Goal: Task Accomplishment & Management: Manage account settings

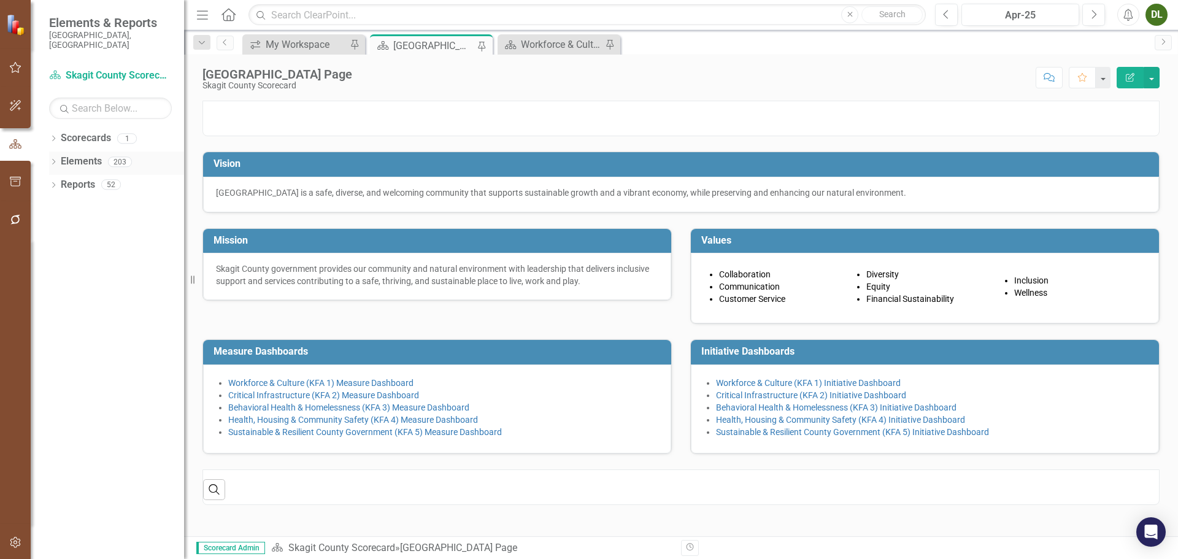
click at [56, 160] on icon "Dropdown" at bounding box center [53, 163] width 9 height 7
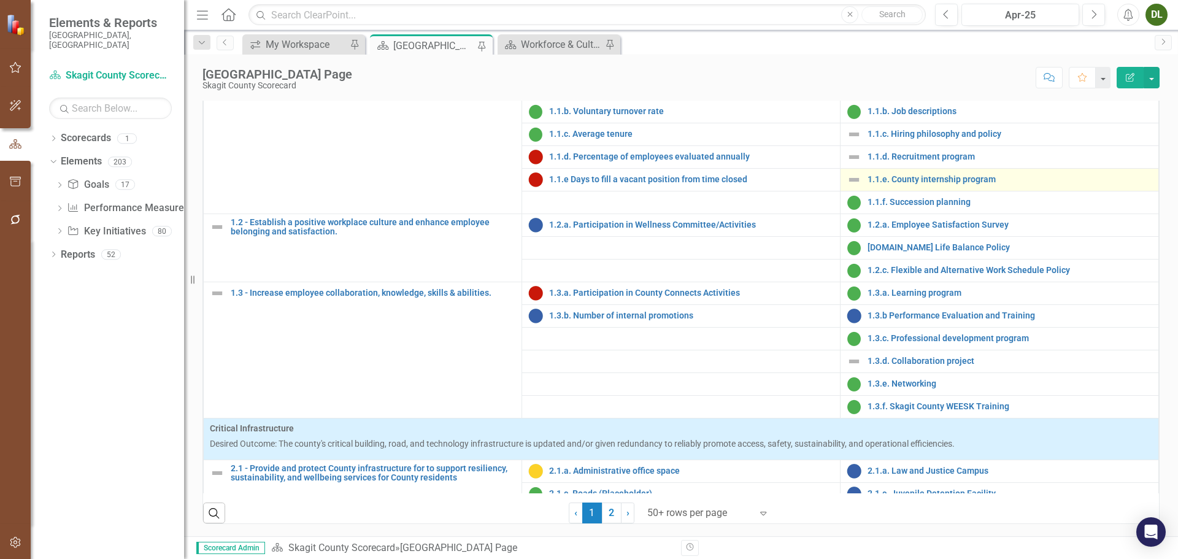
scroll to position [184, 0]
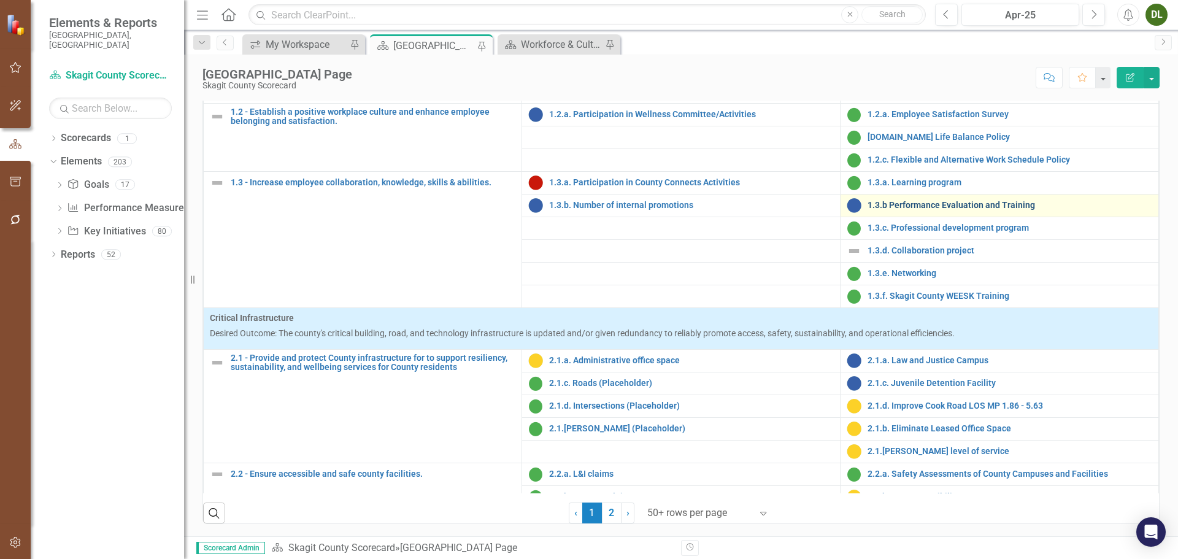
click at [927, 210] on link "1.3.b Performance Evaluation and Training" at bounding box center [1010, 205] width 285 height 9
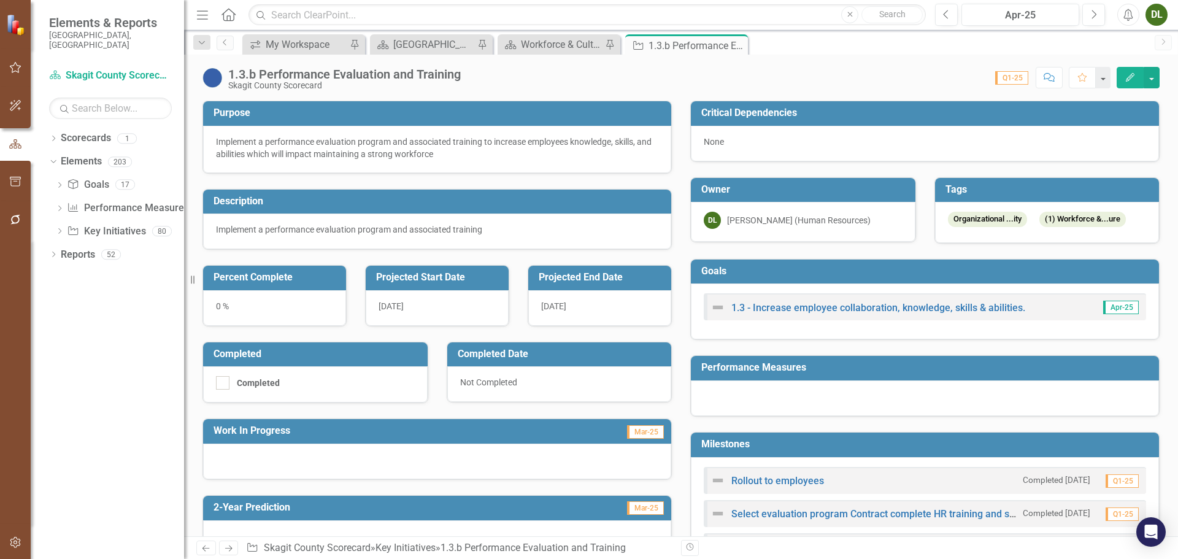
click at [1131, 78] on icon "button" at bounding box center [1130, 77] width 9 height 9
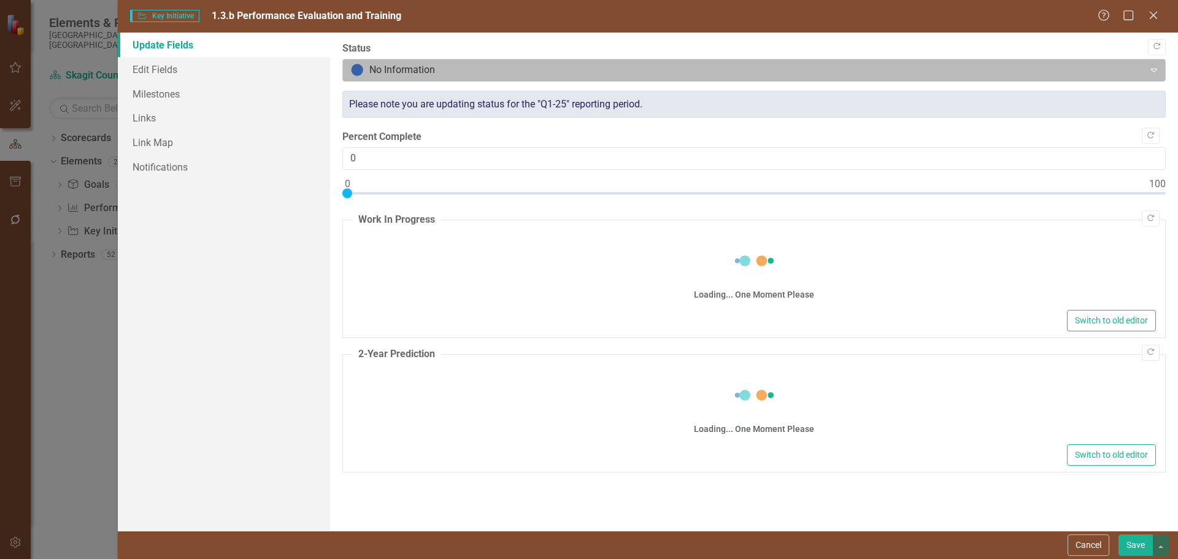
click at [527, 79] on div "No Information" at bounding box center [744, 70] width 799 height 21
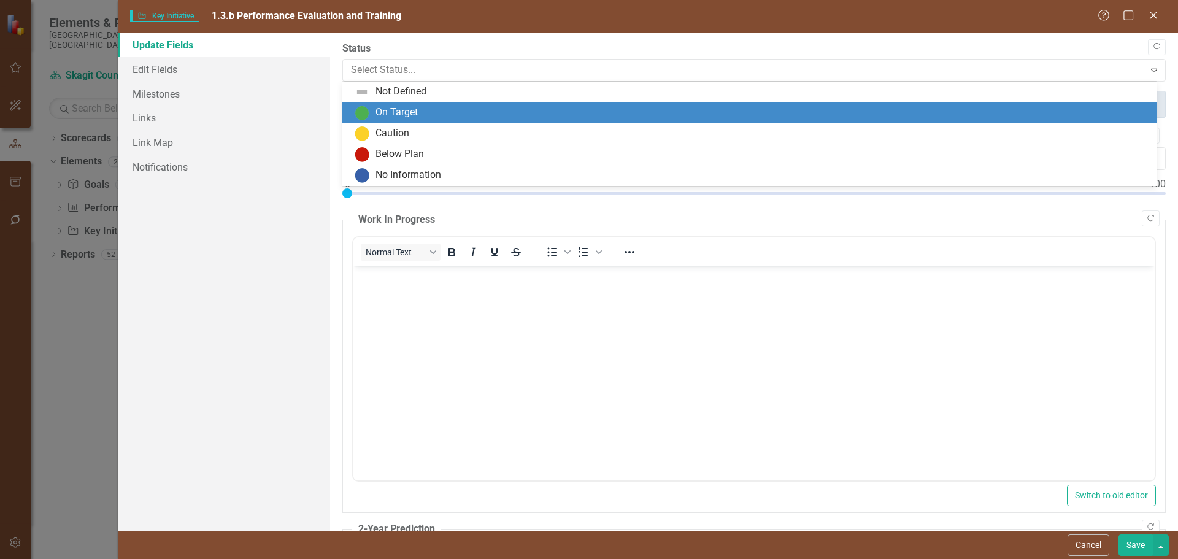
click at [516, 110] on div "On Target" at bounding box center [752, 113] width 795 height 15
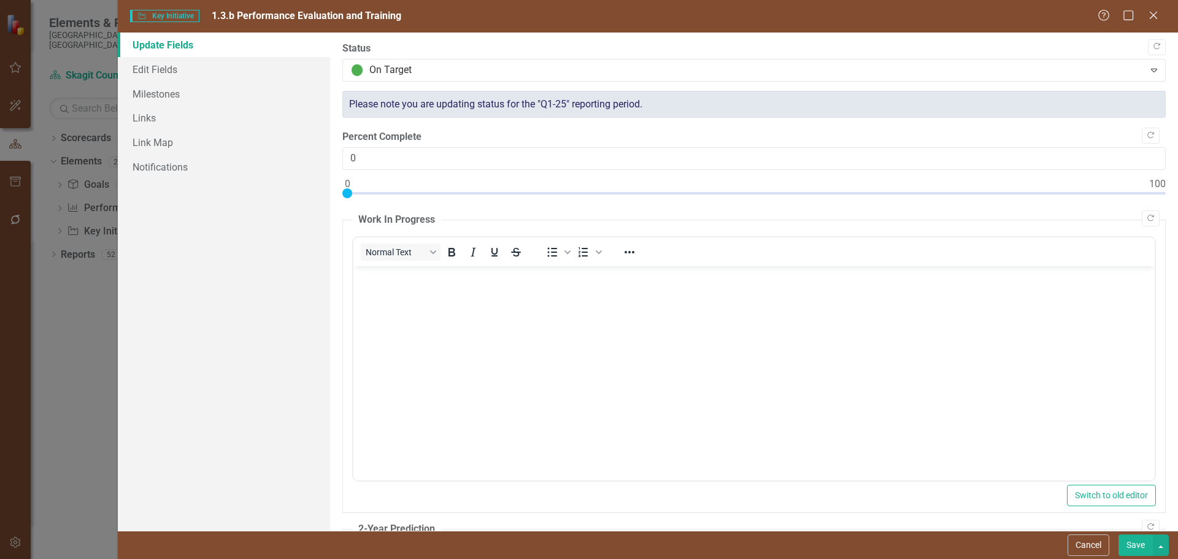
click at [1140, 541] on button "Save" at bounding box center [1136, 545] width 34 height 21
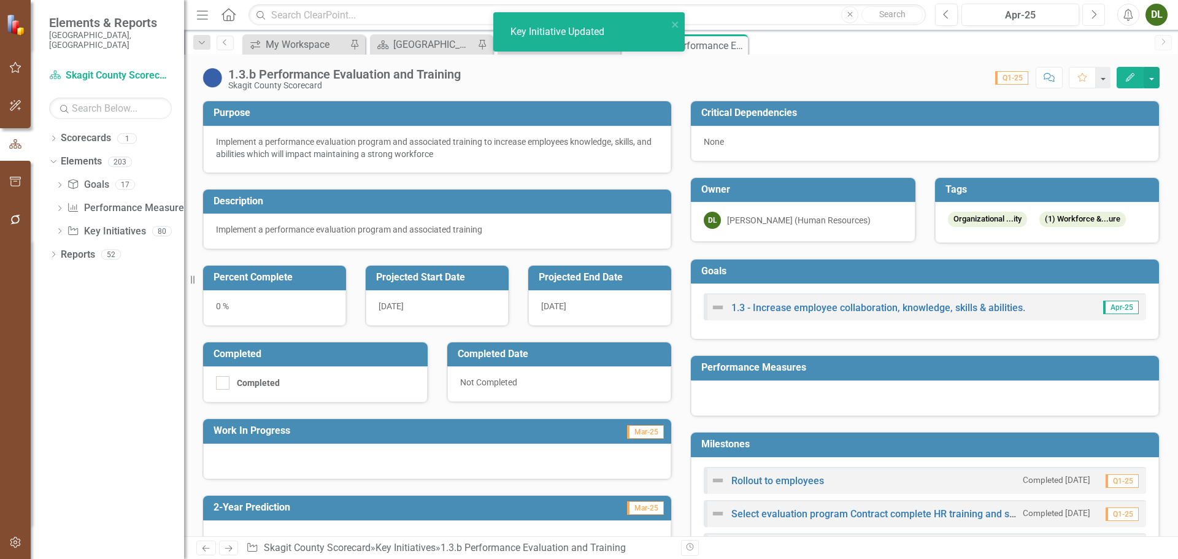
click at [1096, 12] on icon "Next" at bounding box center [1094, 14] width 7 height 11
click at [1096, 11] on icon "Next" at bounding box center [1094, 14] width 7 height 11
click at [1095, 11] on icon "Next" at bounding box center [1094, 14] width 7 height 11
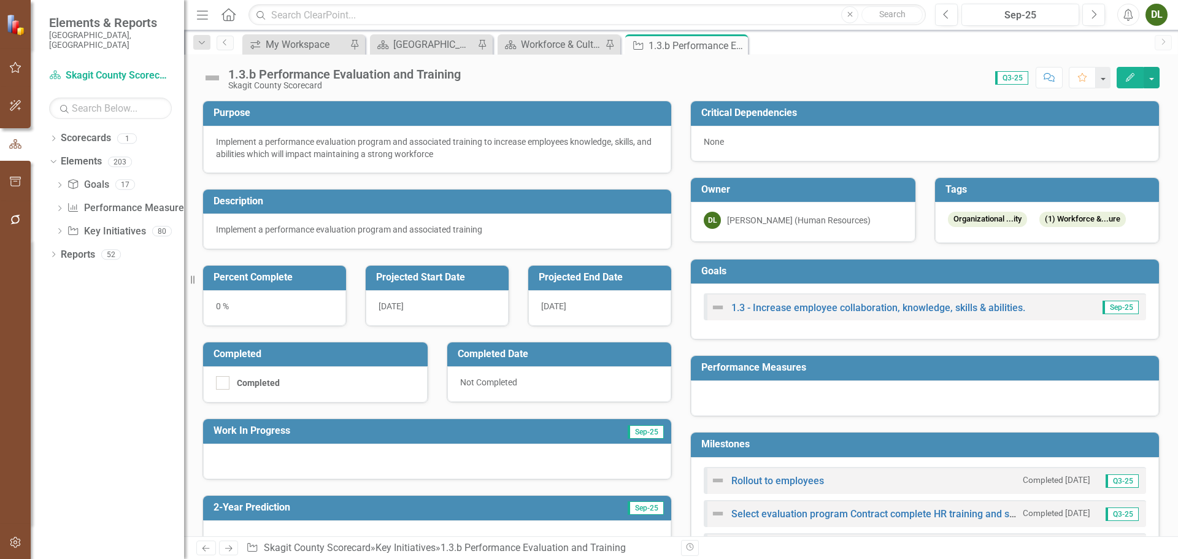
click at [1129, 80] on icon "button" at bounding box center [1130, 77] width 9 height 9
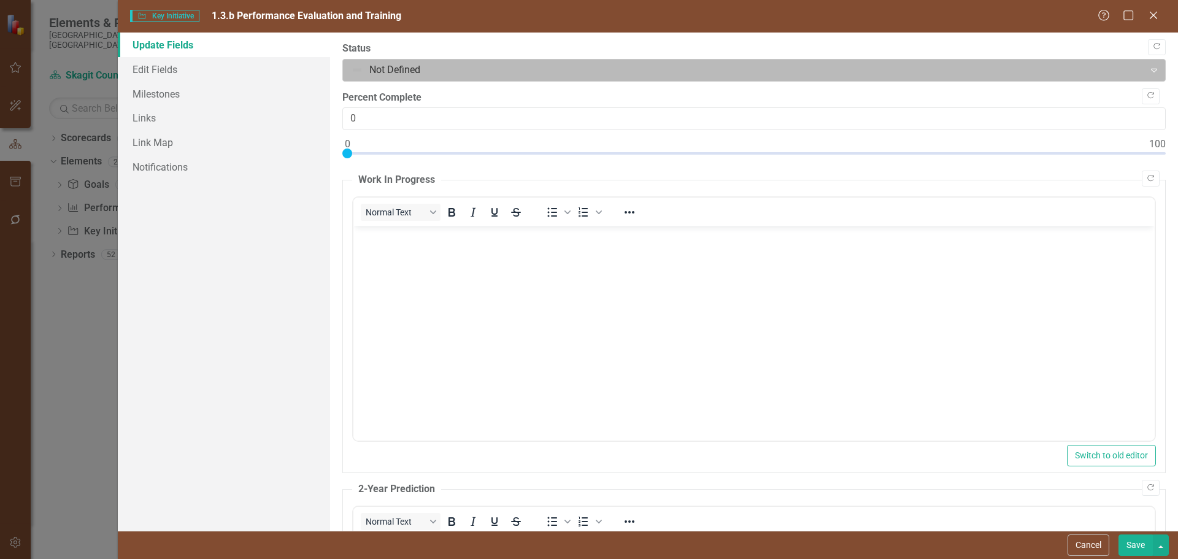
click at [837, 73] on div at bounding box center [744, 70] width 786 height 17
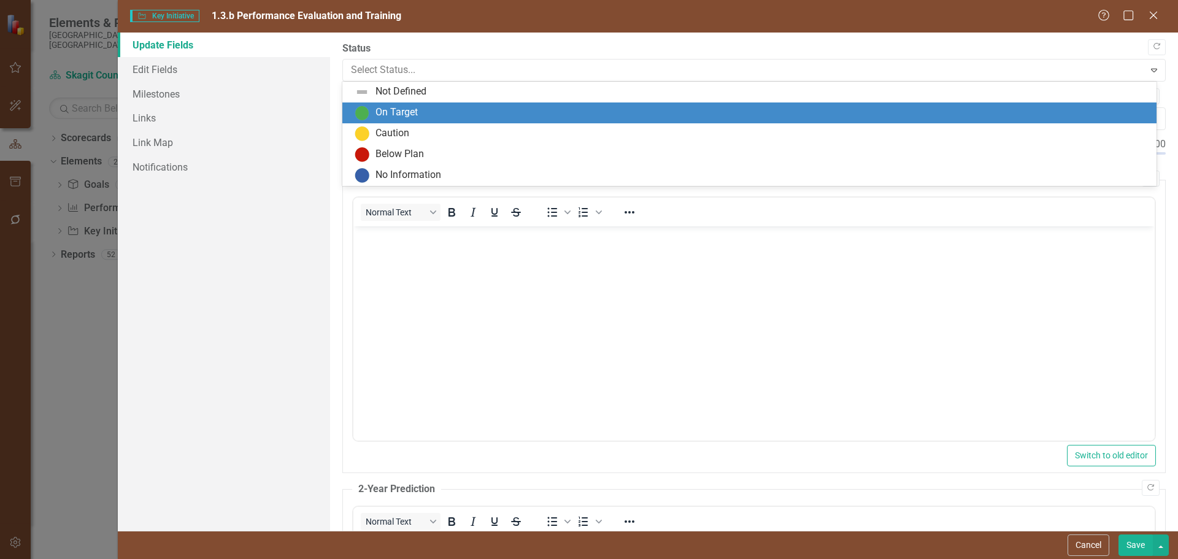
click at [692, 114] on div "On Target" at bounding box center [752, 113] width 795 height 15
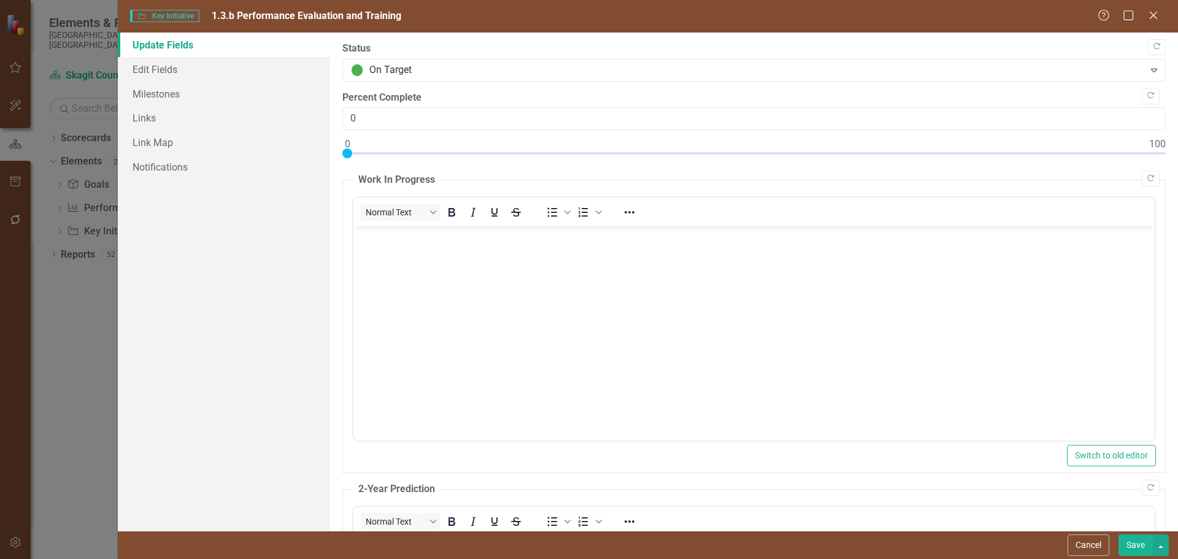
click at [1137, 548] on button "Save" at bounding box center [1136, 545] width 34 height 21
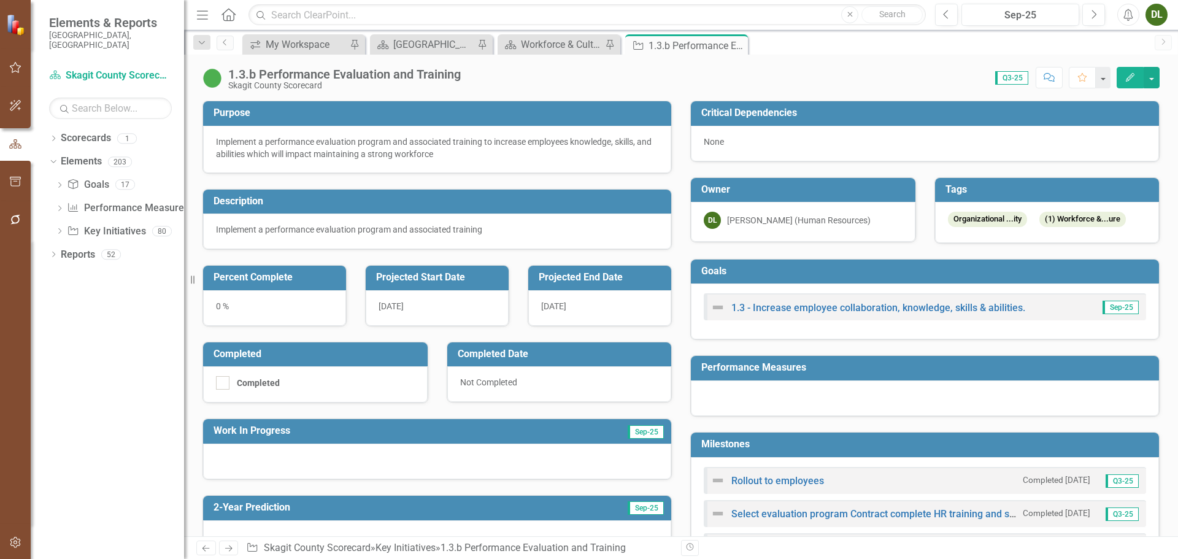
click at [228, 16] on icon at bounding box center [229, 14] width 14 height 13
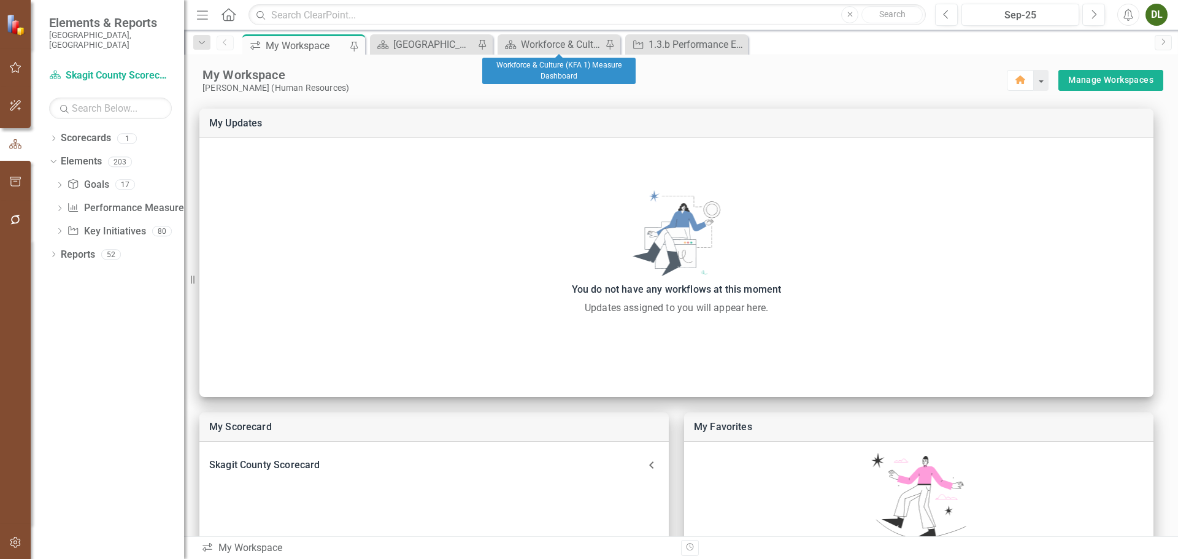
click at [554, 36] on div "Scorecard Workforce & Culture (KFA 1) Measure Dashboard Pin" at bounding box center [559, 44] width 123 height 20
click at [542, 47] on div "Workforce & Culture (KFA 1) Measure Dashboard" at bounding box center [561, 44] width 81 height 15
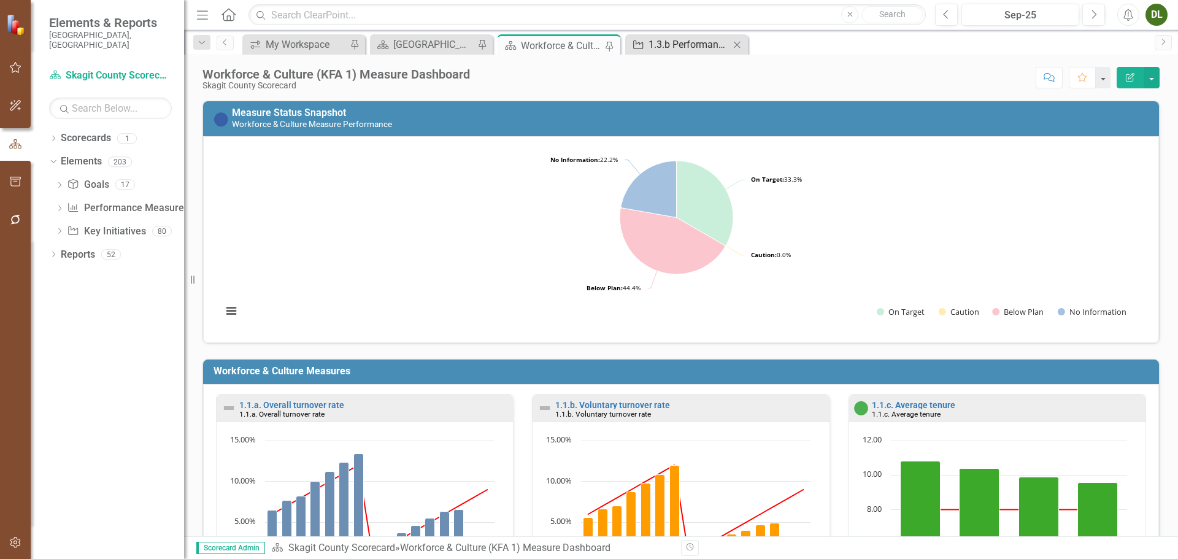
click at [687, 42] on div "1.3.b Performance Evaluation and Training" at bounding box center [689, 44] width 81 height 15
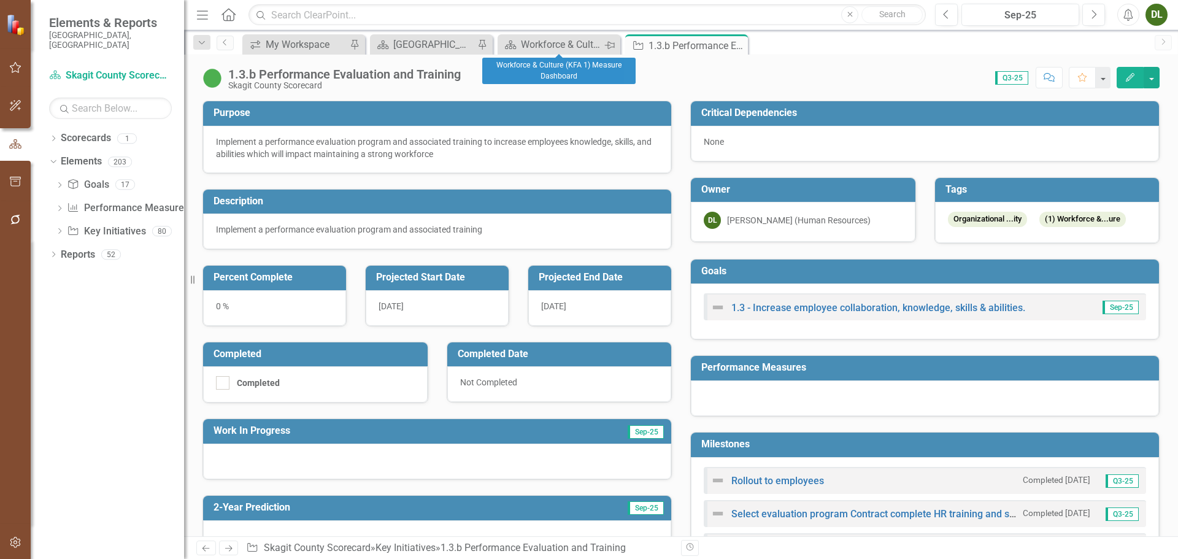
click at [608, 45] on icon at bounding box center [610, 45] width 10 height 7
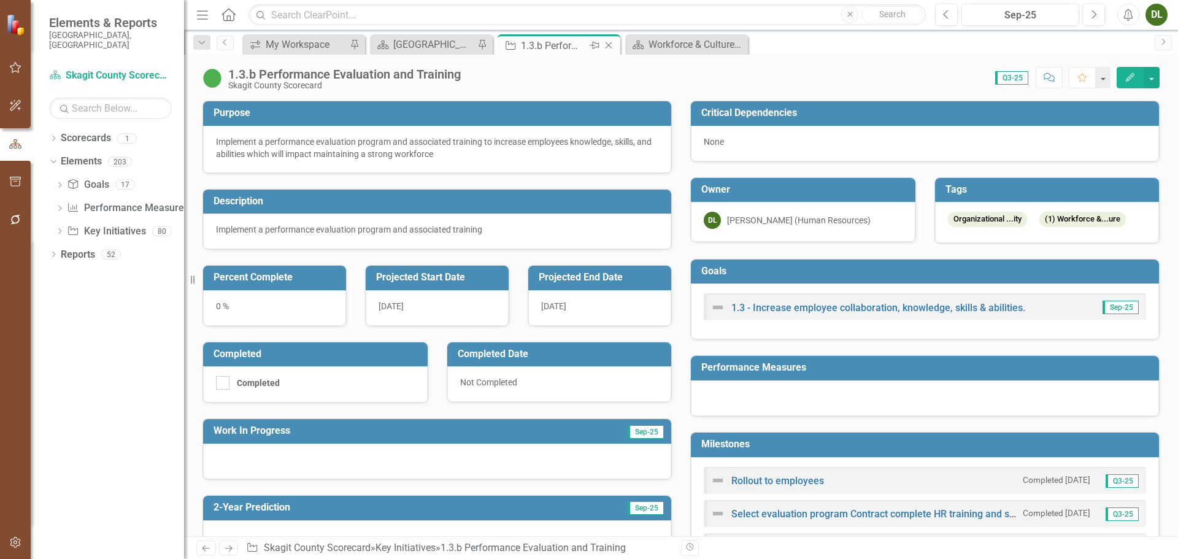
click at [590, 44] on icon "Pin" at bounding box center [595, 45] width 10 height 12
click at [606, 46] on icon "Pin" at bounding box center [609, 46] width 10 height 12
click at [452, 48] on div "[GEOGRAPHIC_DATA] Page" at bounding box center [433, 44] width 81 height 15
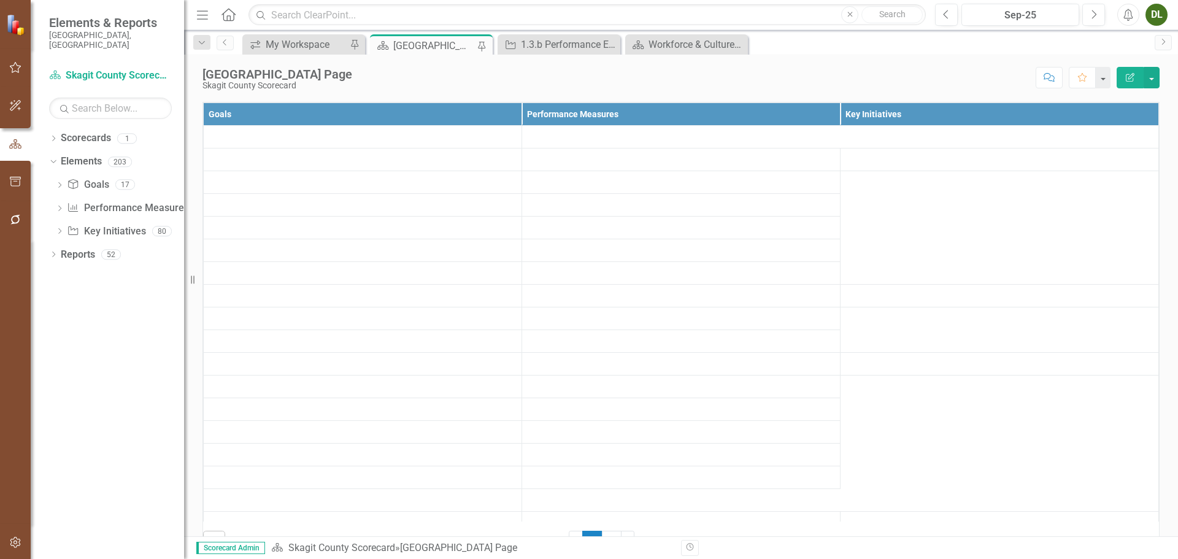
scroll to position [368, 0]
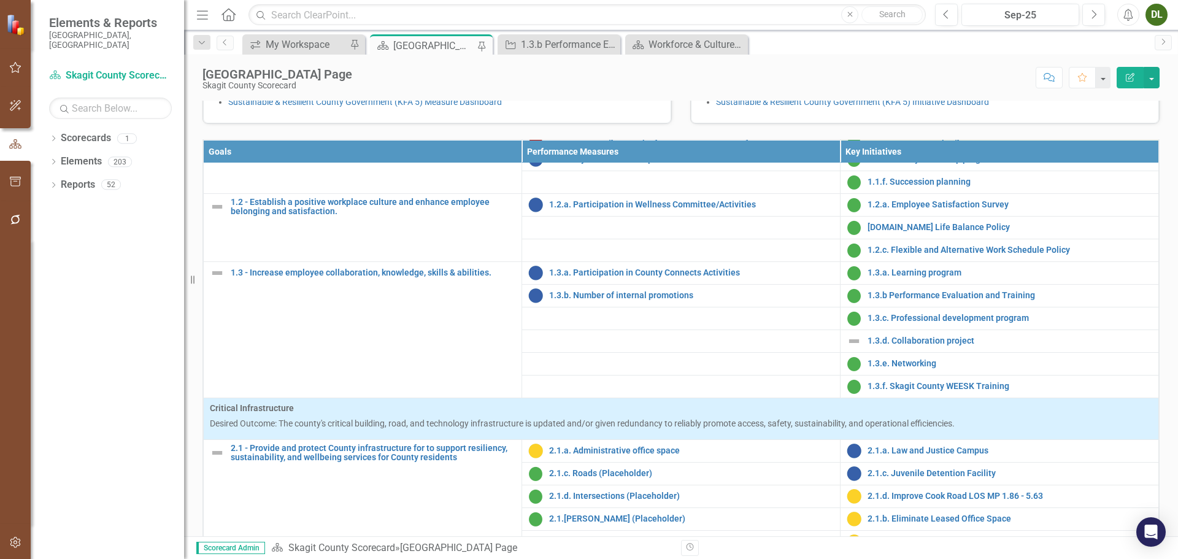
scroll to position [184, 0]
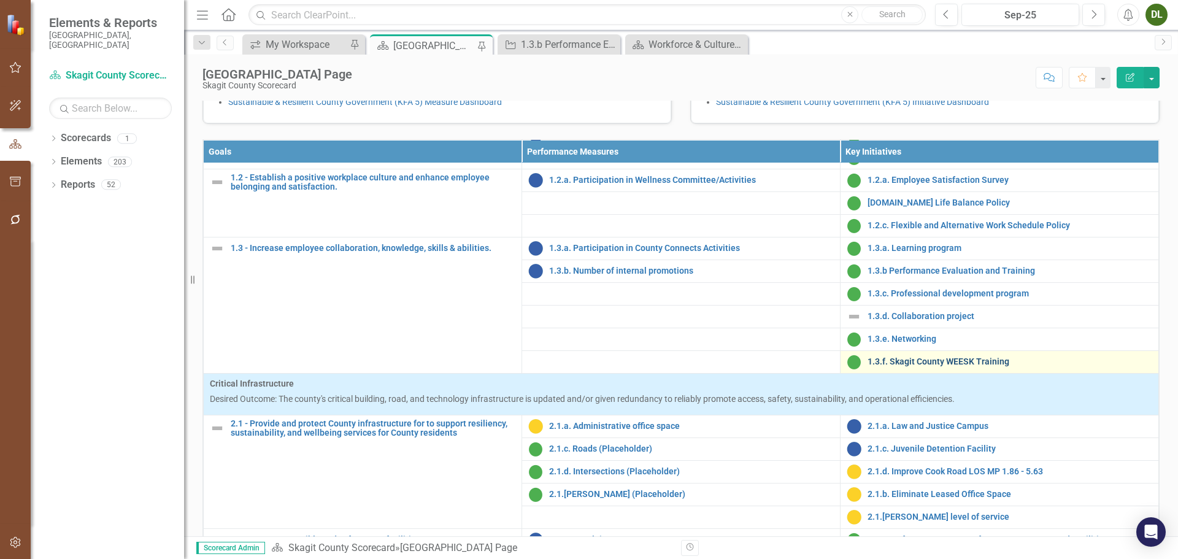
click at [956, 366] on link "1.3.f. Skagit County WEESK Training" at bounding box center [1010, 361] width 285 height 9
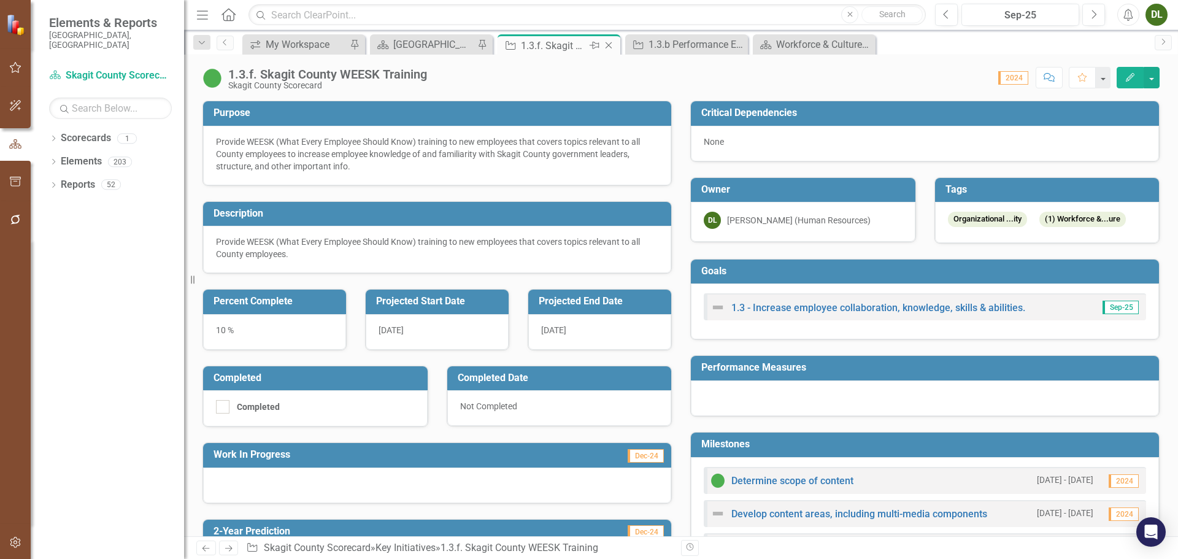
click at [608, 42] on icon "Close" at bounding box center [609, 46] width 12 height 10
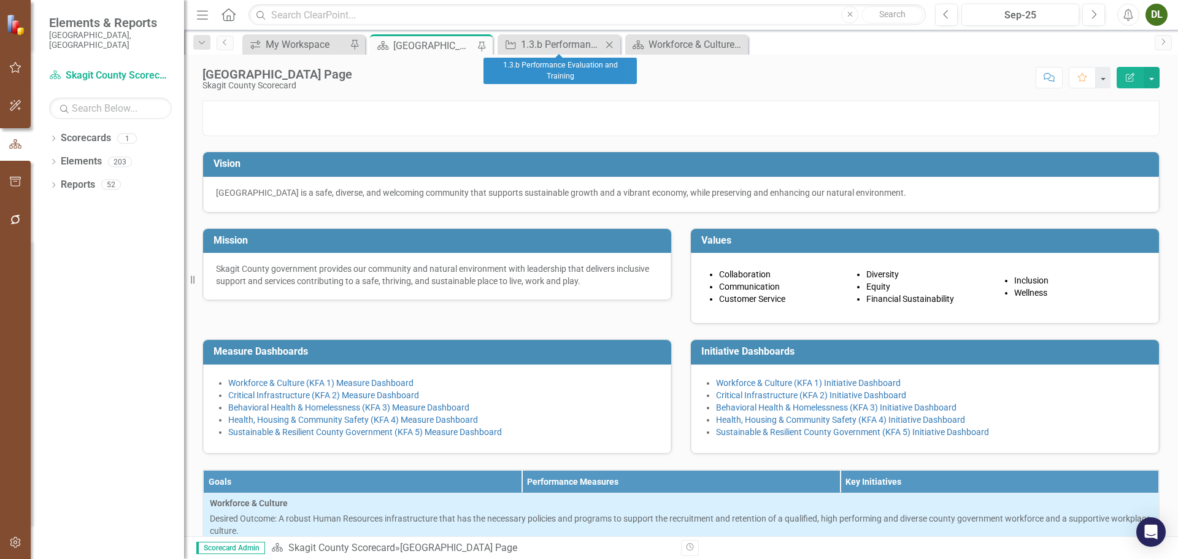
click at [611, 44] on icon "Close" at bounding box center [609, 45] width 12 height 10
